Goal: Register for event/course

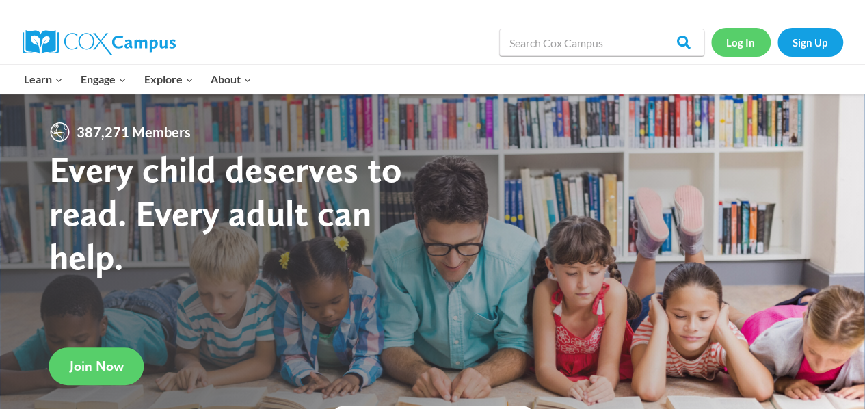
click at [744, 39] on link "Log In" at bounding box center [741, 42] width 60 height 28
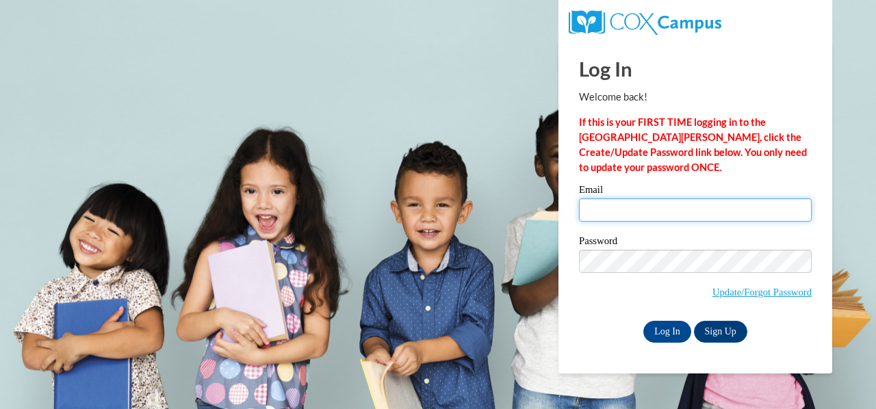
click at [604, 206] on input "Email" at bounding box center [695, 209] width 233 height 23
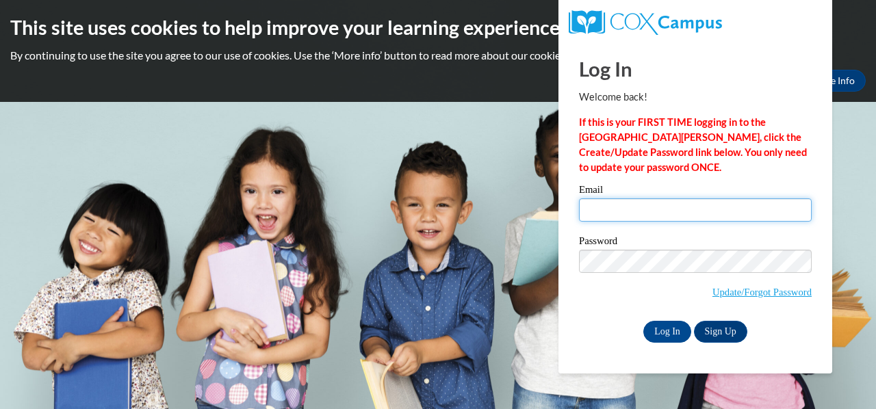
click at [604, 206] on input "Email" at bounding box center [695, 209] width 233 height 23
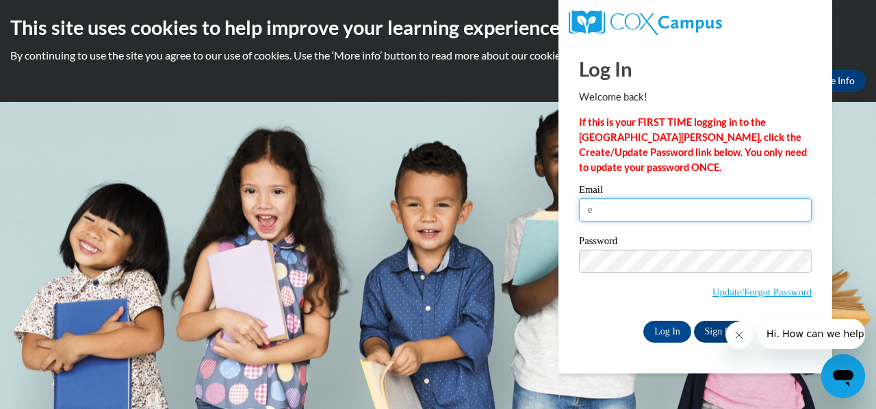
type input "E043095@muscogee.k12.ga.us"
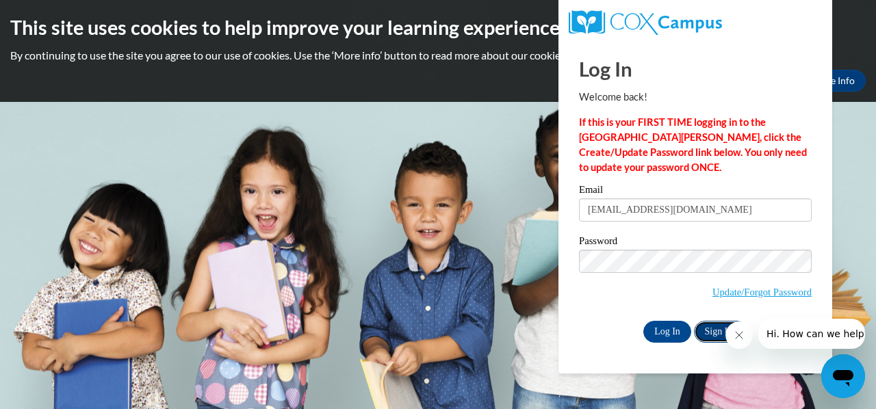
click at [700, 332] on link "Sign Up" at bounding box center [720, 332] width 53 height 22
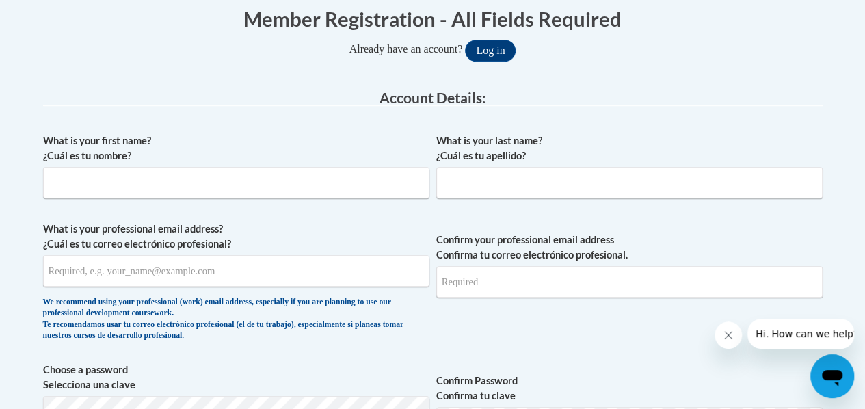
scroll to position [295, 0]
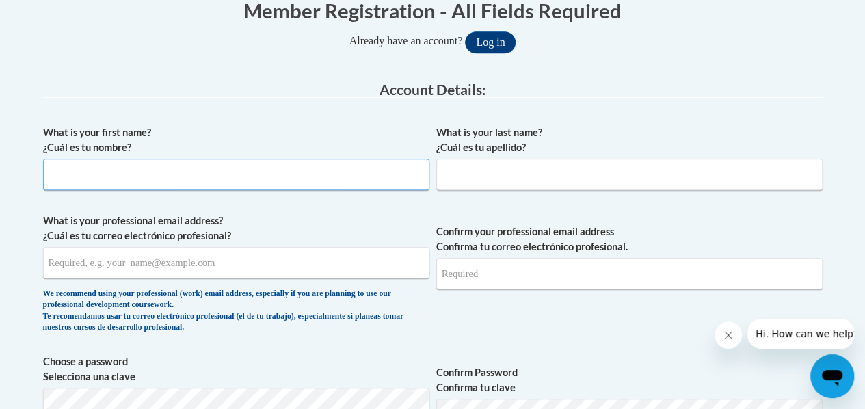
click at [323, 174] on input "What is your first name? ¿Cuál es tu nombre?" at bounding box center [236, 174] width 386 height 31
type input "Amanda"
type input "Allen"
type input "allens4@yahoo.com"
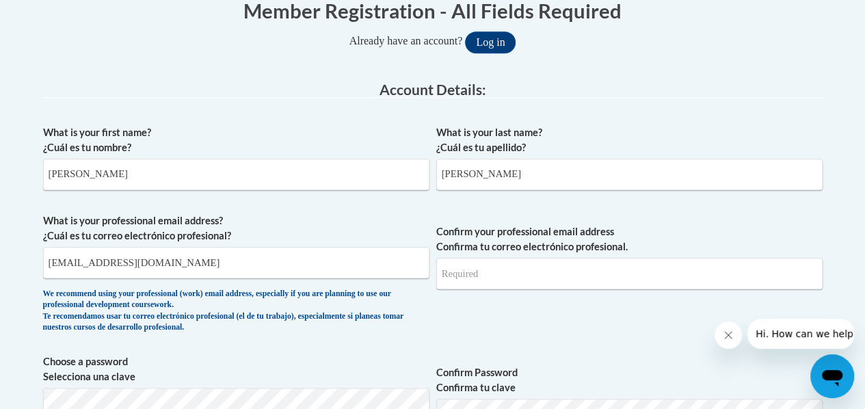
type input "allens4@yahoo.com"
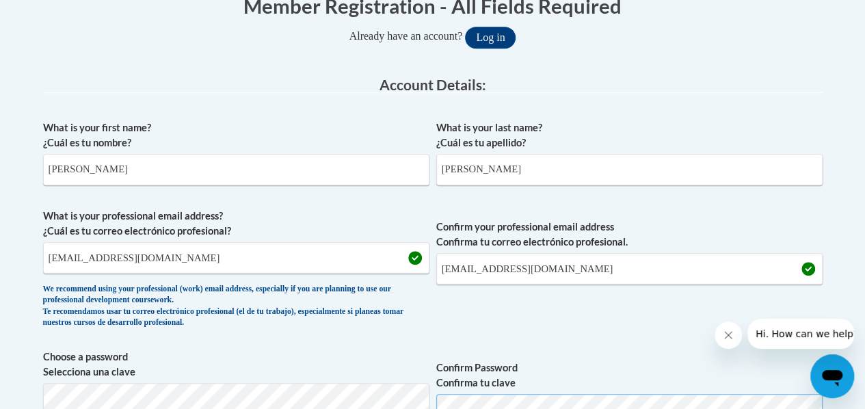
scroll to position [330, 0]
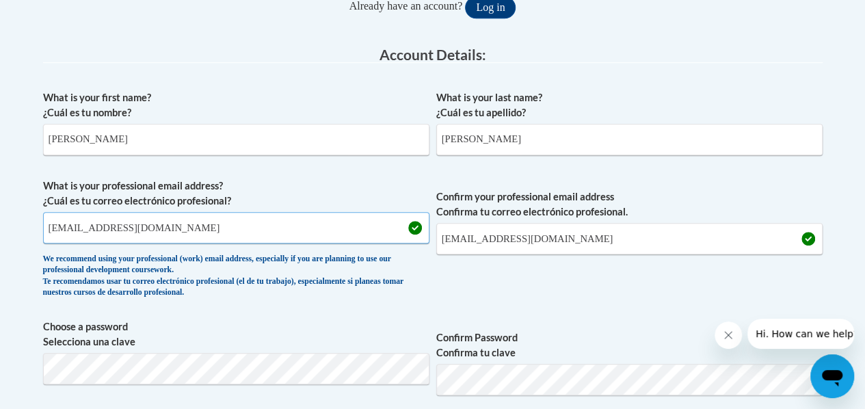
click at [208, 232] on input "allens4@yahoo.com" at bounding box center [236, 227] width 386 height 31
type input "allen.amanda.g@muscogee.k12.ga.us"
click at [563, 242] on input "allens4@yahoo.com" at bounding box center [629, 238] width 386 height 31
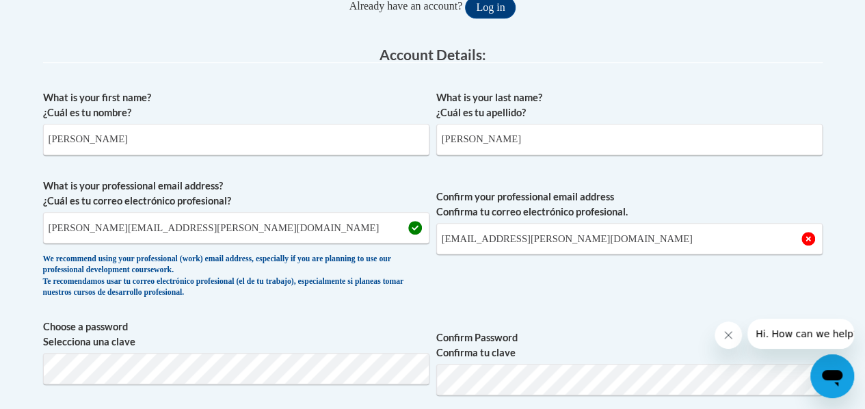
click at [754, 190] on label "Confirm your professional email address Confirma tu correo electrónico profesio…" at bounding box center [629, 204] width 386 height 30
click at [754, 223] on input "allens.amanda.g@muscogee.k12.ga.us" at bounding box center [629, 238] width 386 height 31
click at [635, 232] on input "allens.amanda.g@muscogee.k12.ga.us" at bounding box center [629, 238] width 386 height 31
click at [685, 231] on input "allens.amanda.g@muscogee.k12.ga.us" at bounding box center [629, 238] width 386 height 31
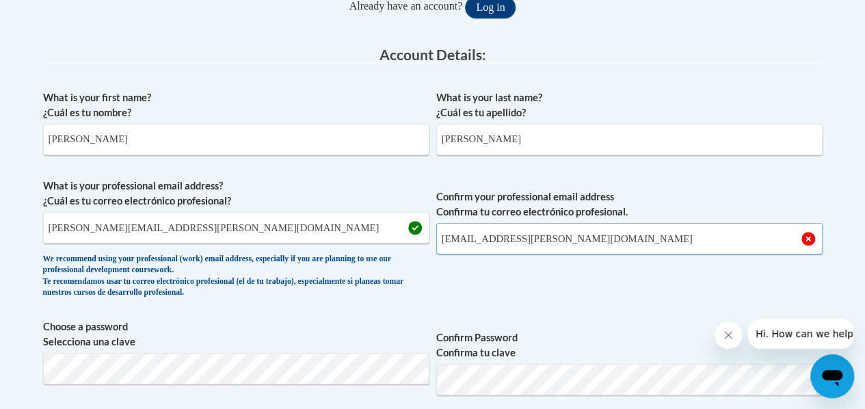
click at [466, 241] on input "allens.amanda.g@muscogee.k12.ga.us" at bounding box center [629, 238] width 386 height 31
type input "allen.amanda.g@muscogee.k12.ga.us"
click at [538, 303] on span "Confirm your professional email address Confirma tu correo electrónico profesio…" at bounding box center [629, 242] width 386 height 127
click at [566, 285] on span "Confirm your professional email address Confirma tu correo electrónico profesio…" at bounding box center [629, 242] width 386 height 127
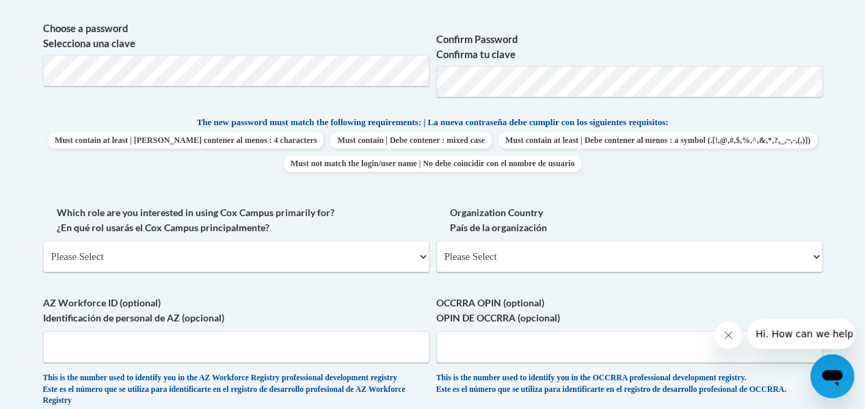
scroll to position [698, 0]
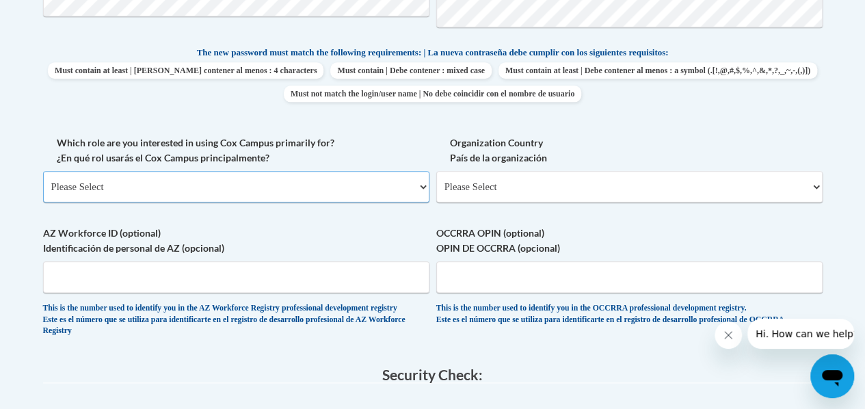
click at [425, 181] on select "Please Select College/University | Colegio/Universidad Community/Nonprofit Part…" at bounding box center [236, 186] width 386 height 31
select select "fbf2d438-af2f-41f8-98f1-81c410e29de3"
click at [43, 171] on select "Please Select College/University | Colegio/Universidad Community/Nonprofit Part…" at bounding box center [236, 186] width 386 height 31
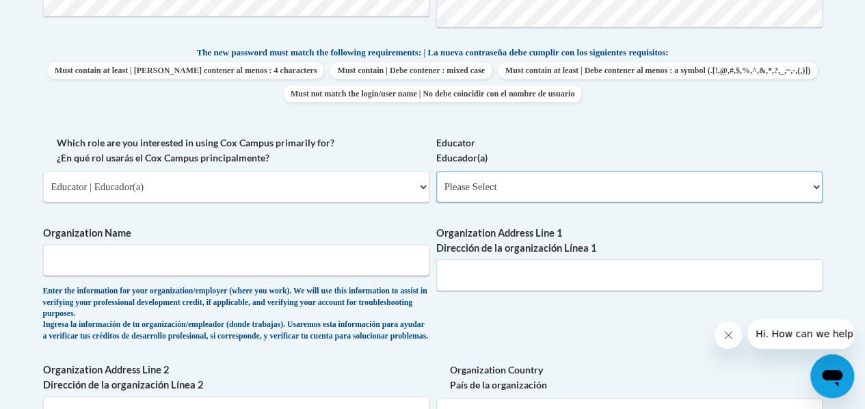
click at [510, 189] on select "Please Select Early Learning/Daycare Teacher/Family Home Care Provider | Maestr…" at bounding box center [629, 186] width 386 height 31
select select "8e40623d-54d0-45cd-9f92-5df65cd3f8cf"
click at [436, 171] on select "Please Select Early Learning/Daycare Teacher/Family Home Care Provider | Maestr…" at bounding box center [629, 186] width 386 height 31
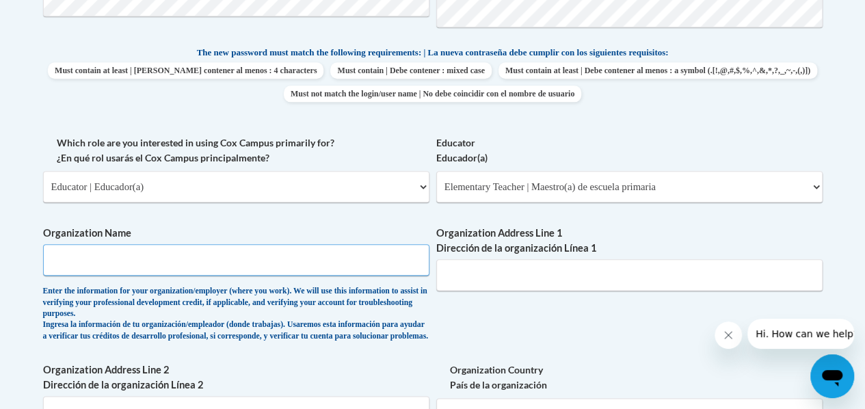
click at [406, 264] on input "Organization Name" at bounding box center [236, 259] width 386 height 31
type input "mcsd"
click at [583, 319] on div "What is your first name? ¿Cuál es tu nombre? Amanda What is your last name? ¿Cu…" at bounding box center [433, 146] width 780 height 863
drag, startPoint x: 871, startPoint y: 181, endPoint x: 503, endPoint y: 274, distance: 379.7
click at [503, 274] on input "Organization Address Line 1 Dirección de la organización Línea 1" at bounding box center [629, 274] width 386 height 31
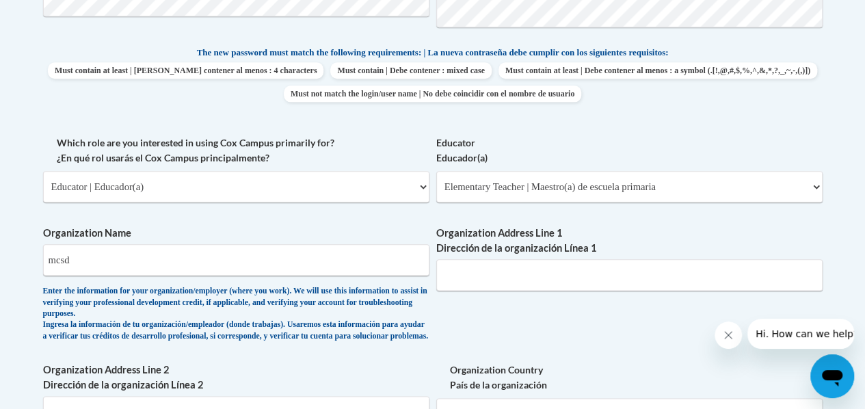
click at [390, 340] on div "Enter the information for your organization/employer (where you work). We will …" at bounding box center [236, 314] width 386 height 56
click at [560, 273] on input "Organization Address Line 1 Dirección de la organización Línea 1" at bounding box center [629, 274] width 386 height 31
type input "600 38th St"
click at [404, 349] on div "Organization Name mcsd Enter the information for your organization/employer (wh…" at bounding box center [236, 287] width 386 height 123
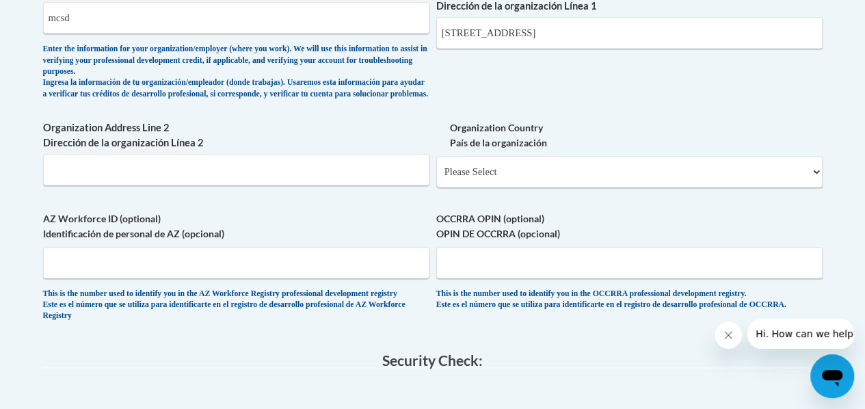
scroll to position [933, 0]
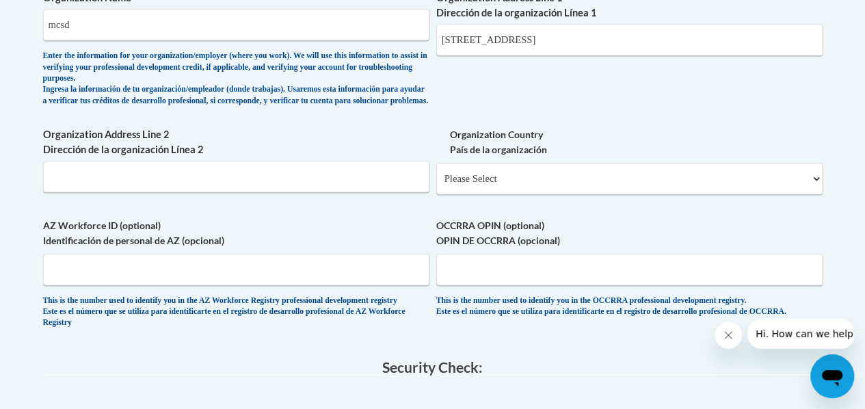
drag, startPoint x: 871, startPoint y: 214, endPoint x: 629, endPoint y: 263, distance: 247.1
click at [629, 263] on span "OCCRRA OPIN (optional) OPIN DE OCCRRA (opcional) This is the number used to ide…" at bounding box center [629, 268] width 386 height 100
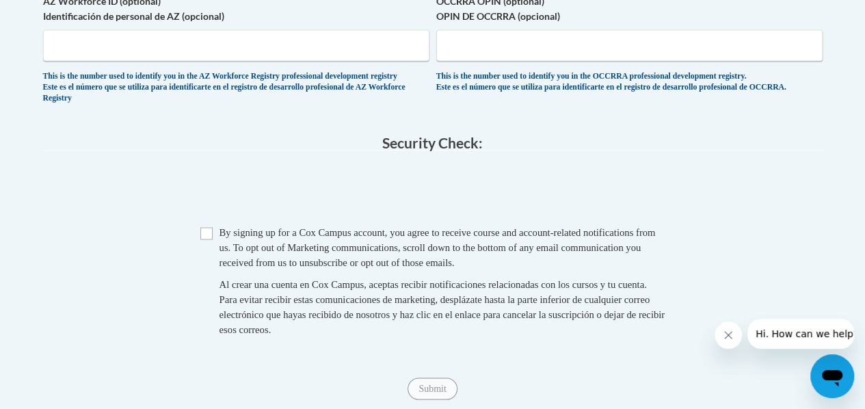
scroll to position [1157, 0]
click at [207, 239] on input "Checkbox" at bounding box center [206, 233] width 12 height 12
checkbox input "true"
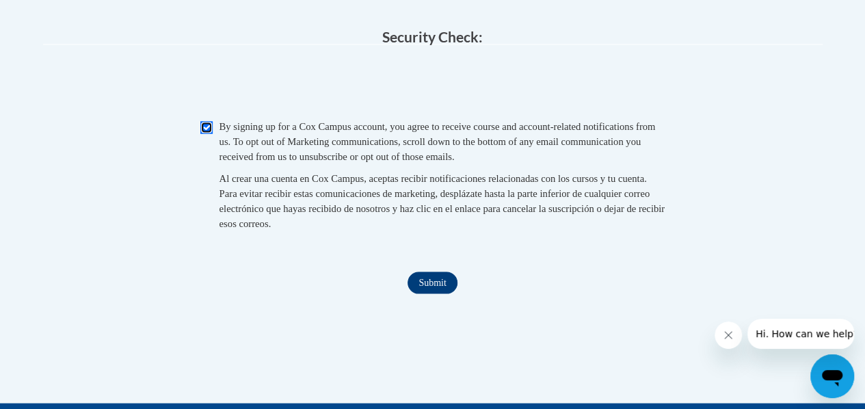
click at [435, 293] on input "Submit" at bounding box center [432, 283] width 49 height 22
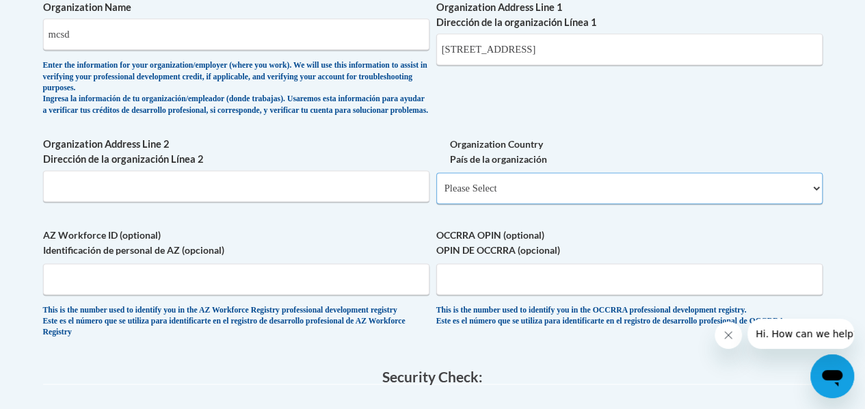
scroll to position [921, 0]
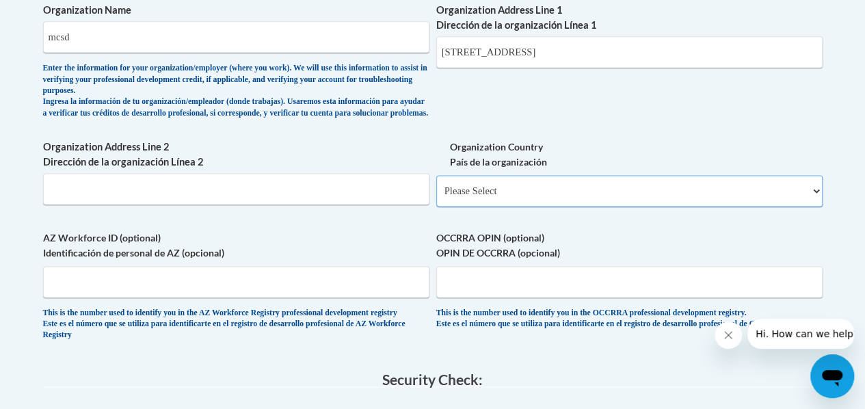
click at [646, 207] on select "Please Select United States | Estados Unidos Outside of the United States | Fue…" at bounding box center [629, 190] width 386 height 31
select select "ad49bcad-a171-4b2e-b99c-48b446064914"
click at [436, 185] on select "Please Select United States | Estados Unidos Outside of the United States | Fue…" at bounding box center [629, 190] width 386 height 31
select select
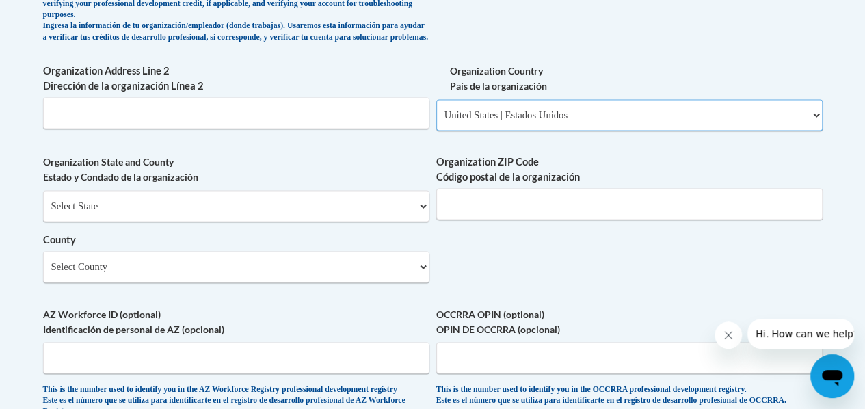
scroll to position [997, 0]
click at [635, 216] on input "Organization ZIP Code Código postal de la organización" at bounding box center [629, 202] width 386 height 31
type input "31904"
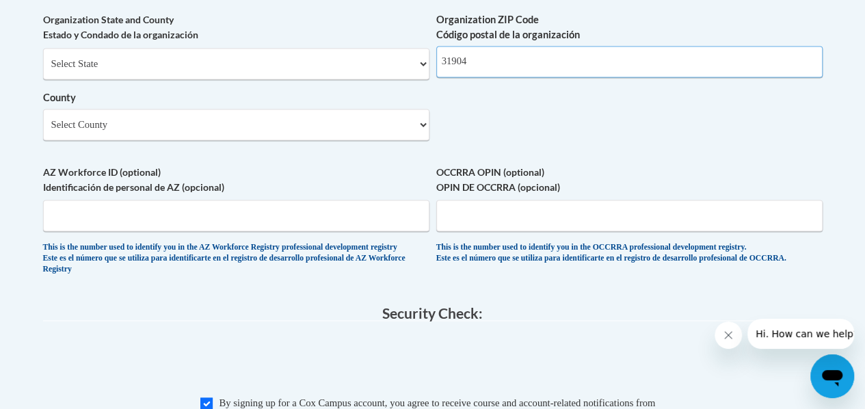
scroll to position [1130, 0]
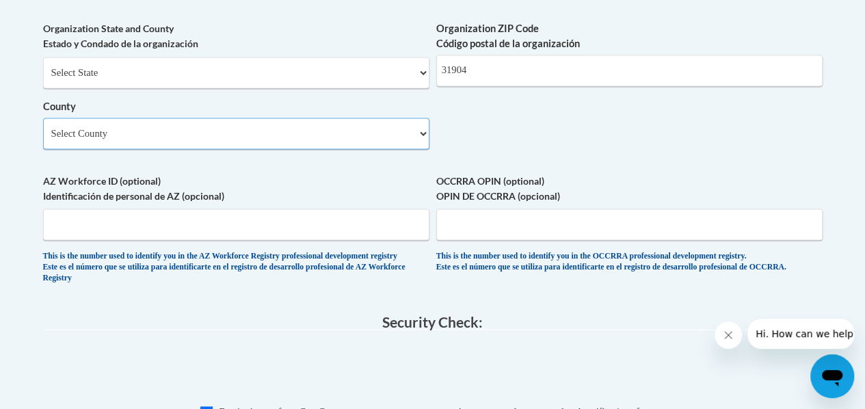
click at [402, 149] on select "Select County Appling Atkinson Bacon Baker Baldwin Banks Barrow Bartow Ben Hill…" at bounding box center [236, 133] width 386 height 31
click at [43, 128] on select "Select County Appling Atkinson Bacon Baker Baldwin Banks Barrow Bartow Ben Hill…" at bounding box center [236, 133] width 386 height 31
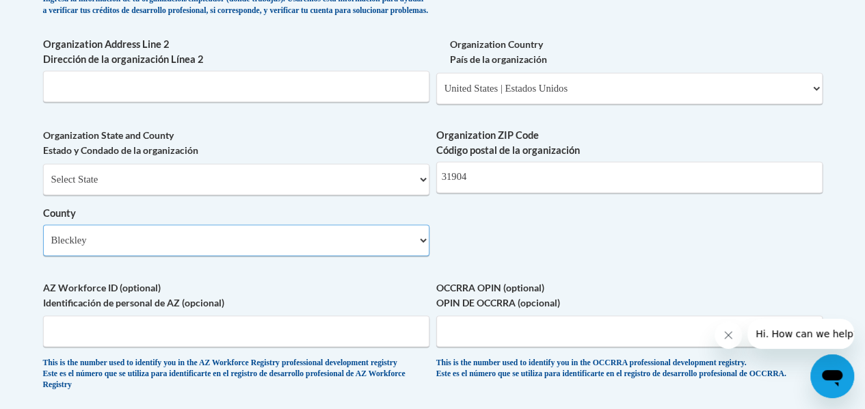
scroll to position [1023, 0]
click at [412, 257] on select "Select County Appling Atkinson Bacon Baker Baldwin Banks Barrow Bartow Ben Hill…" at bounding box center [236, 240] width 386 height 31
select select "Muscogee"
click at [43, 235] on select "Select County Appling Atkinson Bacon Baker Baldwin Banks Barrow Bartow Ben Hill…" at bounding box center [236, 240] width 386 height 31
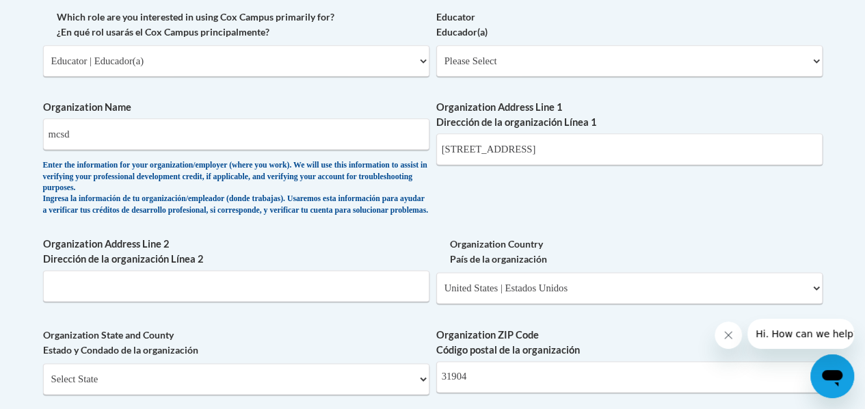
scroll to position [823, 0]
click at [370, 267] on label "Organization Address Line 2 Dirección de la organización Línea 2" at bounding box center [236, 252] width 386 height 30
click at [370, 277] on input "Organization Address Line 2 Dirección de la organización Línea 2" at bounding box center [236, 286] width 386 height 31
click at [357, 300] on input "Organization Address Line 2 Dirección de la organización Línea 2" at bounding box center [236, 286] width 386 height 31
click at [356, 302] on input "Organization Address Line 2 Dirección de la organización Línea 2" at bounding box center [236, 286] width 386 height 31
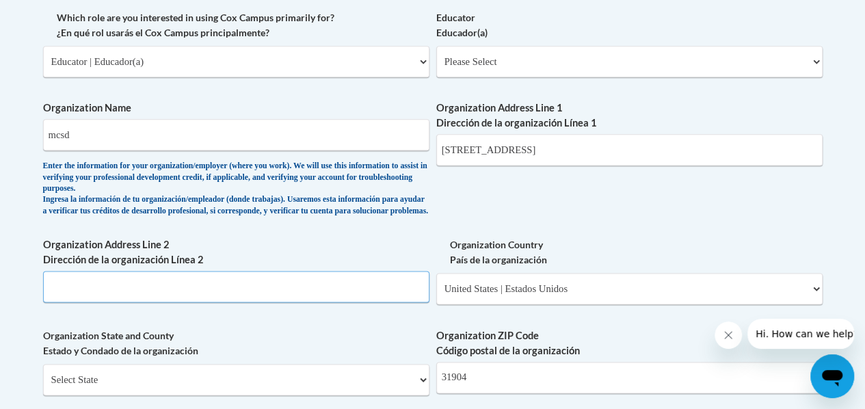
click at [365, 302] on input "Organization Address Line 2 Dirección de la organización Línea 2" at bounding box center [236, 286] width 386 height 31
click at [380, 299] on input "Organization Address Line 2 Dirección de la organización Línea 2" at bounding box center [236, 286] width 386 height 31
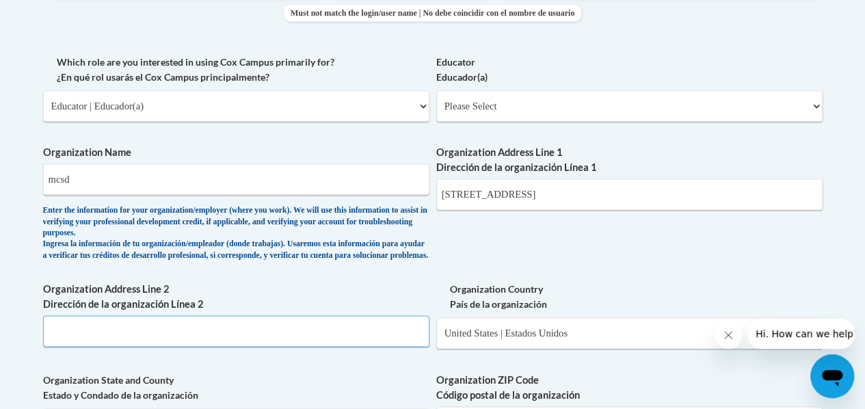
scroll to position [776, 0]
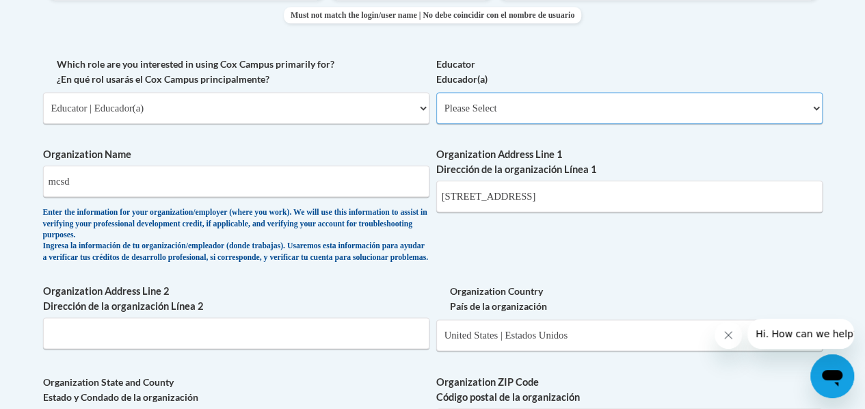
click at [599, 103] on select "Please Select Early Learning/Daycare Teacher/Family Home Care Provider | Maestr…" at bounding box center [629, 107] width 386 height 31
select select "8e1a676a-2f1d-4924-8ba1-6ffde03e8dcb"
click at [436, 92] on select "Please Select Early Learning/Daycare Teacher/Family Home Care Provider | Maestr…" at bounding box center [629, 107] width 386 height 31
select select "null"
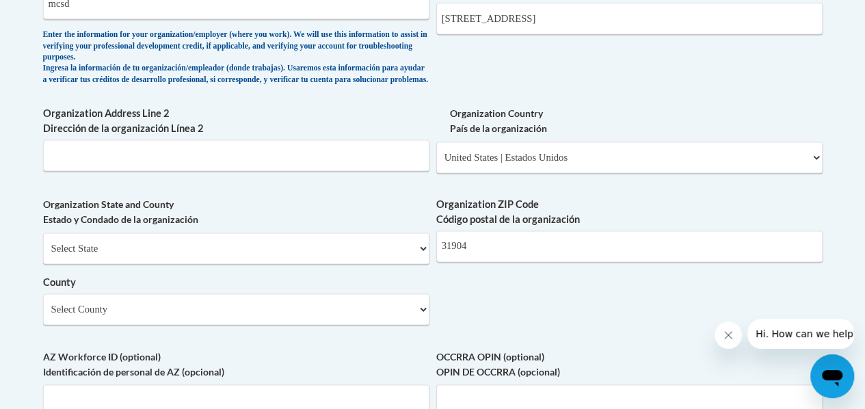
scroll to position [954, 0]
click at [389, 170] on input "Organization Address Line 2 Dirección de la organización Línea 2" at bounding box center [236, 155] width 386 height 31
click at [798, 211] on label "Organization ZIP Code Código postal de la organización" at bounding box center [629, 213] width 386 height 30
click at [798, 231] on input "31904" at bounding box center [629, 246] width 386 height 31
click at [818, 254] on input "31904" at bounding box center [629, 246] width 386 height 31
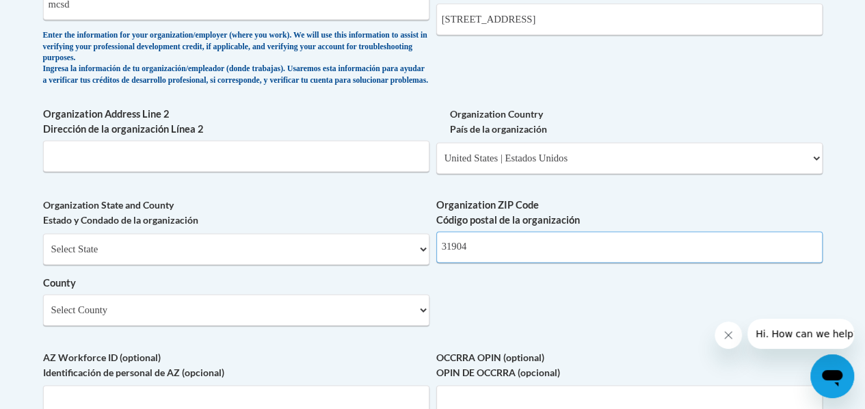
click at [818, 254] on input "31904" at bounding box center [629, 246] width 386 height 31
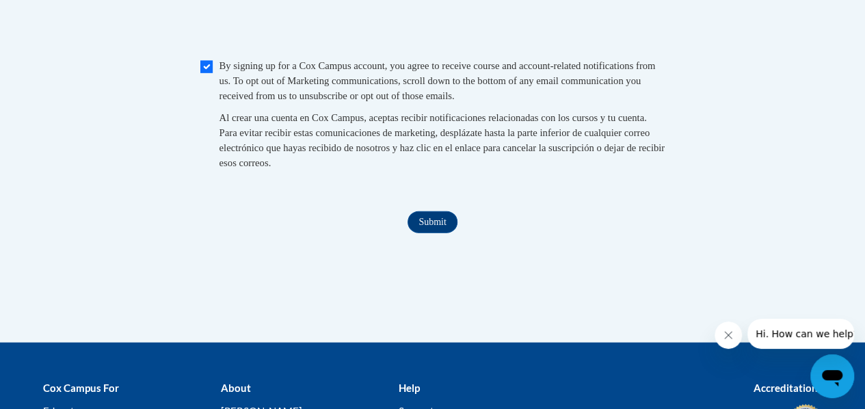
scroll to position [1476, 0]
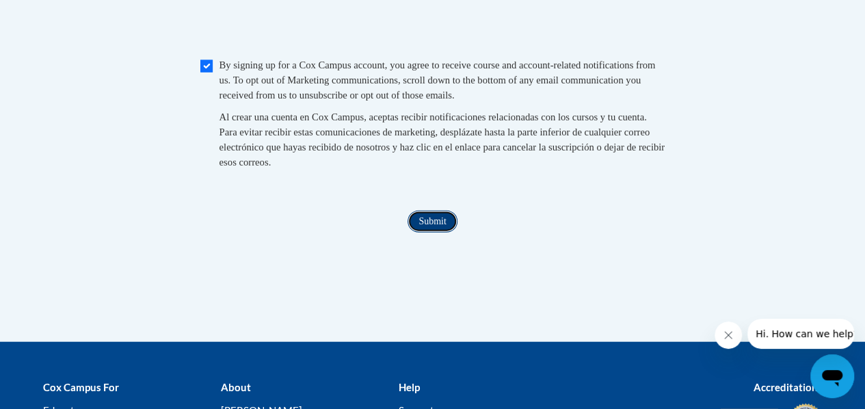
click at [415, 233] on input "Submit" at bounding box center [432, 222] width 49 height 22
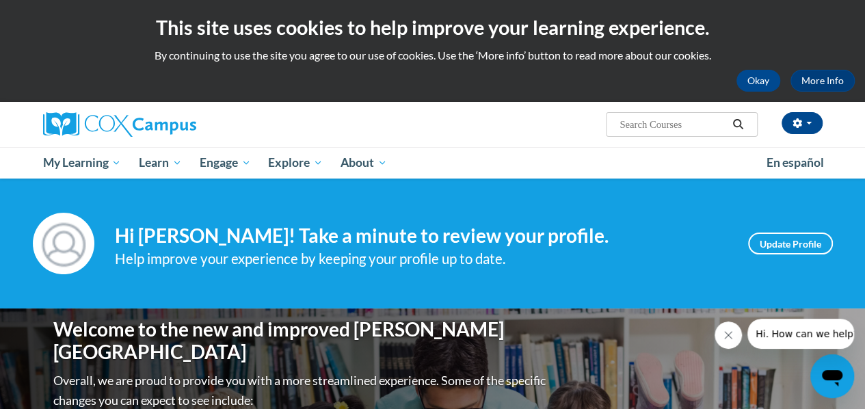
click at [640, 128] on input "Search..." at bounding box center [672, 124] width 109 height 16
type input "meaningful read alouds"
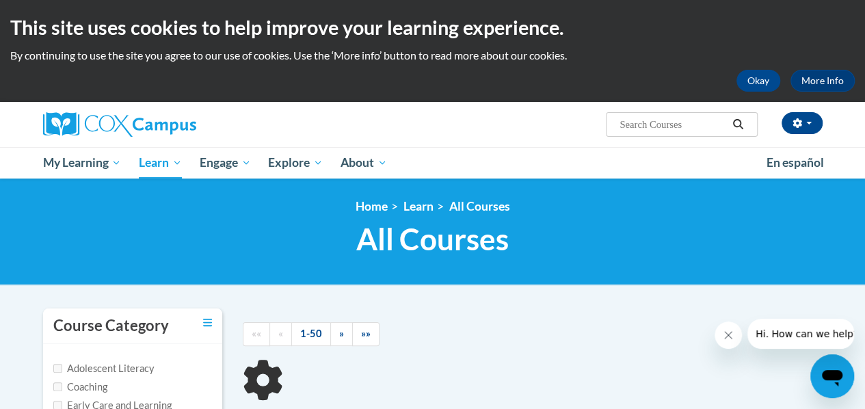
type input "meaningful read alouds"
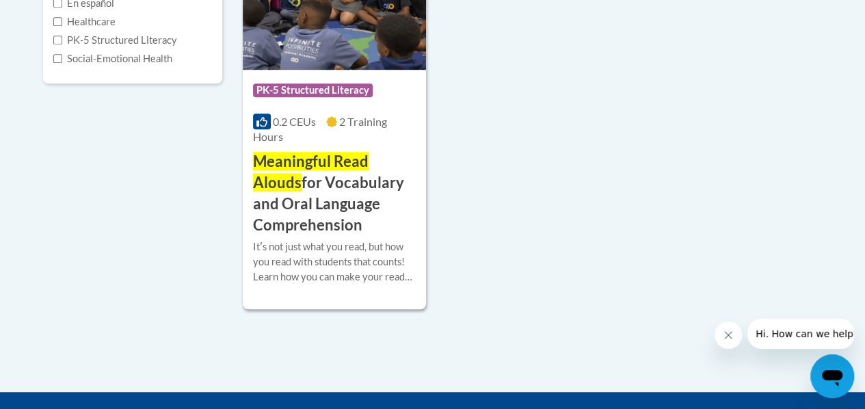
scroll to position [420, 0]
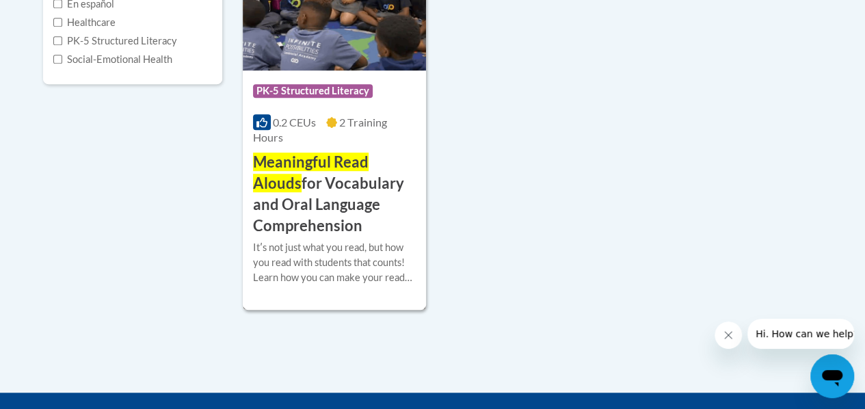
click at [305, 55] on img at bounding box center [334, 1] width 183 height 140
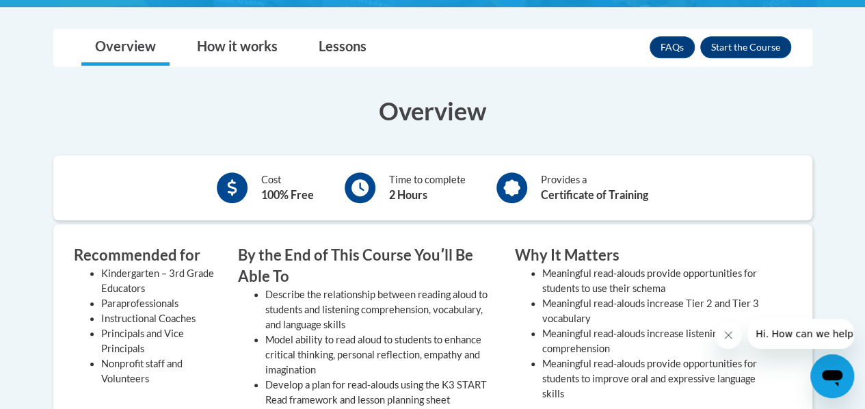
scroll to position [402, 0]
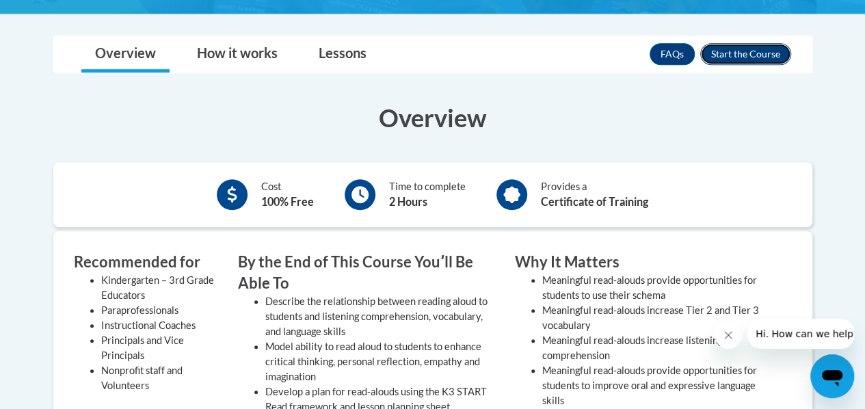
click at [744, 56] on button "Enroll" at bounding box center [745, 54] width 91 height 22
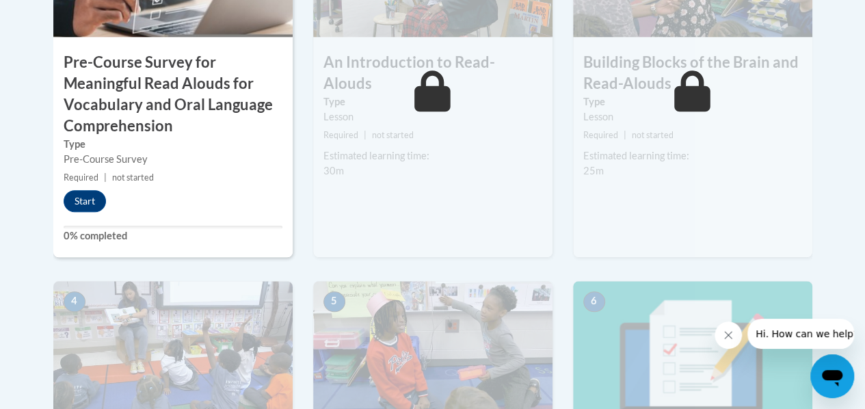
scroll to position [676, 0]
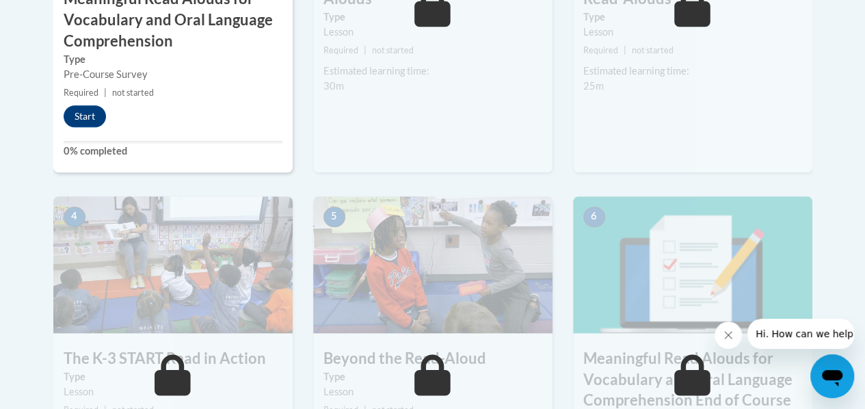
click at [79, 96] on span "Required" at bounding box center [81, 93] width 35 height 10
click at [47, 86] on div "Lessons Active Lessons Lessons Preview Activity 1" at bounding box center [433, 156] width 780 height 832
click at [5, 81] on body "This site uses cookies to help improve your learning experience. By continuing …" at bounding box center [432, 110] width 865 height 1573
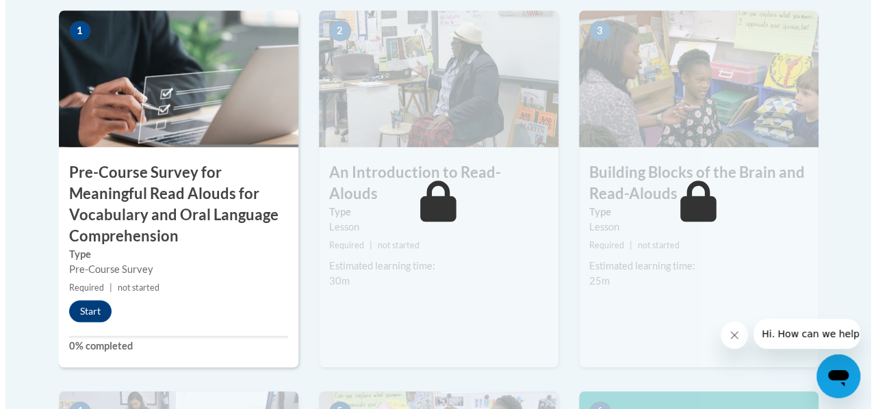
scroll to position [480, 0]
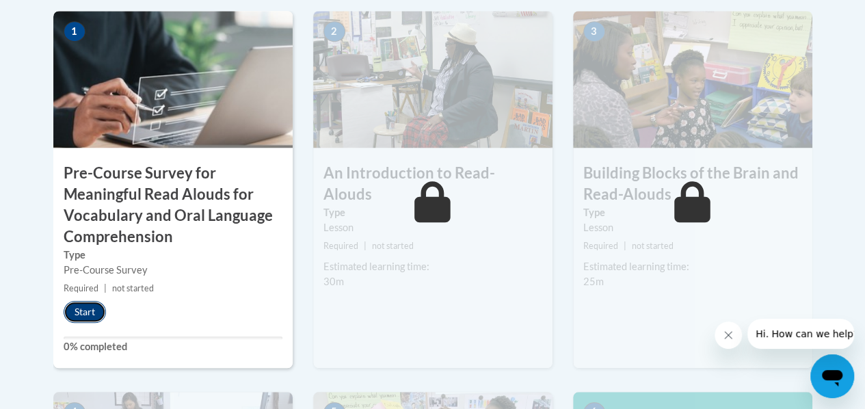
click at [90, 304] on button "Start" at bounding box center [85, 312] width 42 height 22
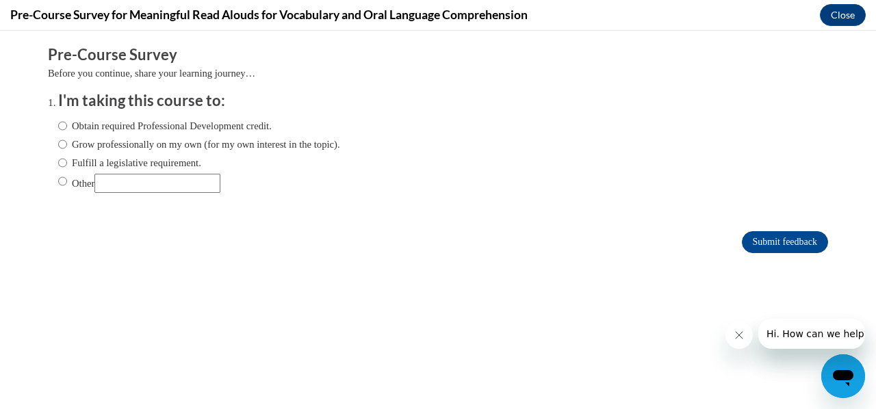
scroll to position [0, 0]
click at [58, 120] on input "Obtain required Professional Development credit." at bounding box center [62, 125] width 9 height 15
radio input "true"
click at [749, 336] on button "Close message from company" at bounding box center [737, 334] width 27 height 27
click at [843, 280] on body "Comments Pre-Course Survey Before you continue, share your learning journey… I'…" at bounding box center [438, 220] width 876 height 378
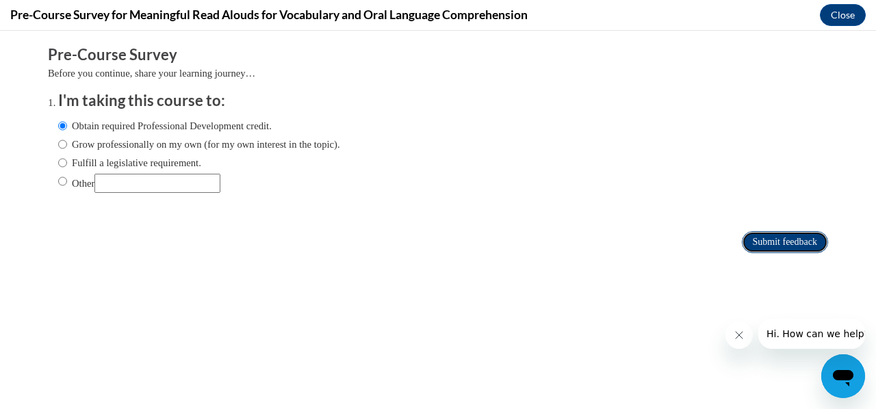
click at [804, 246] on input "Submit feedback" at bounding box center [784, 242] width 86 height 22
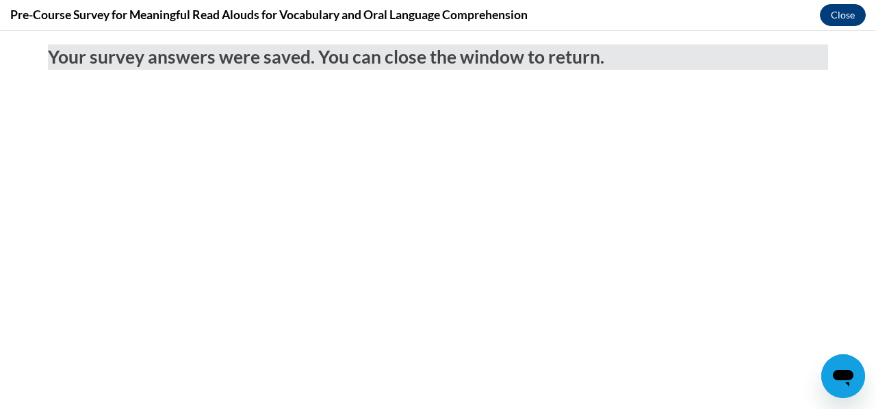
click at [842, 16] on button "Close" at bounding box center [842, 15] width 46 height 22
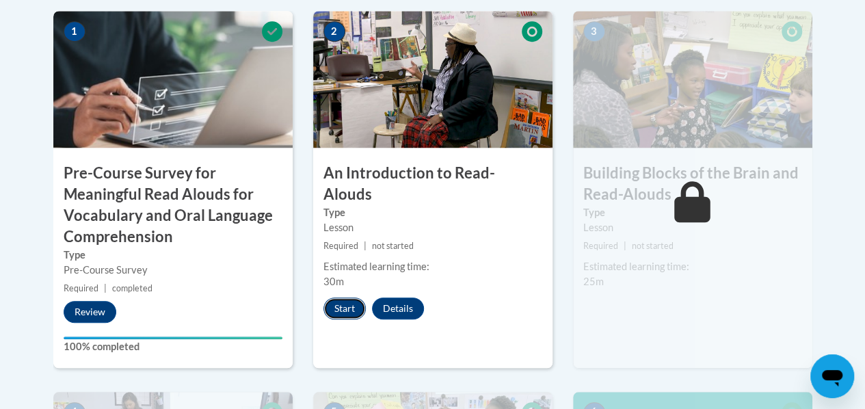
click at [339, 298] on button "Start" at bounding box center [345, 309] width 42 height 22
